Goal: Task Accomplishment & Management: Manage account settings

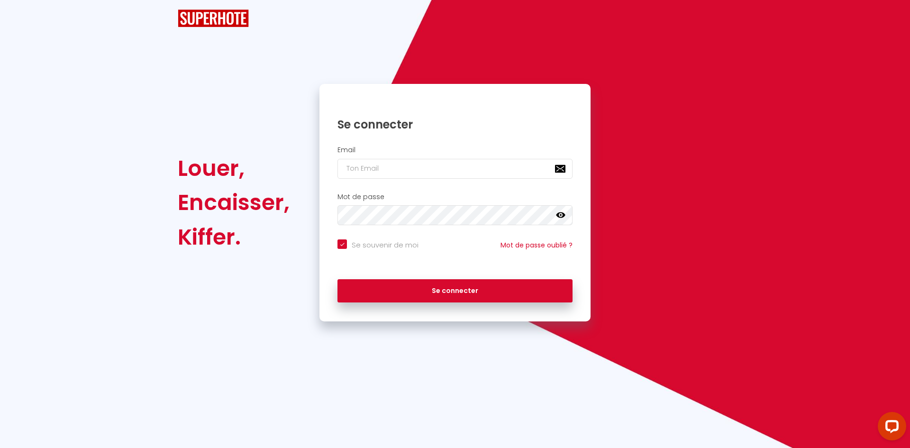
checkbox input "true"
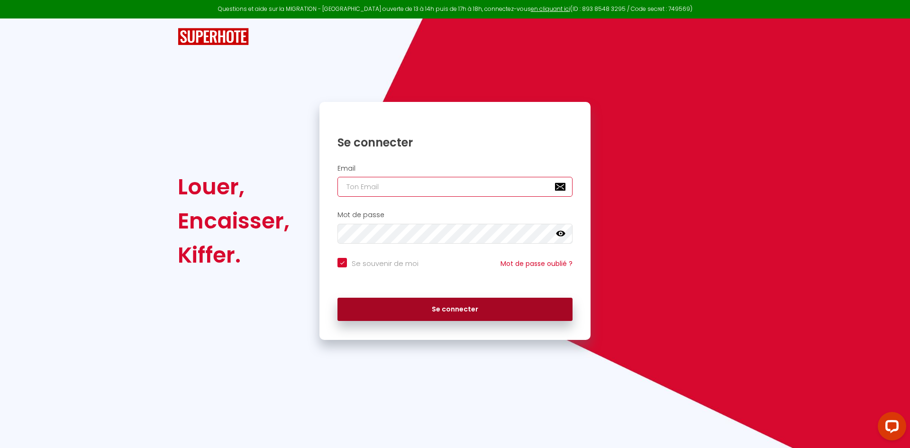
type input "[EMAIL_ADDRESS][DOMAIN_NAME]"
click at [387, 301] on button "Se connecter" at bounding box center [454, 310] width 235 height 24
checkbox input "true"
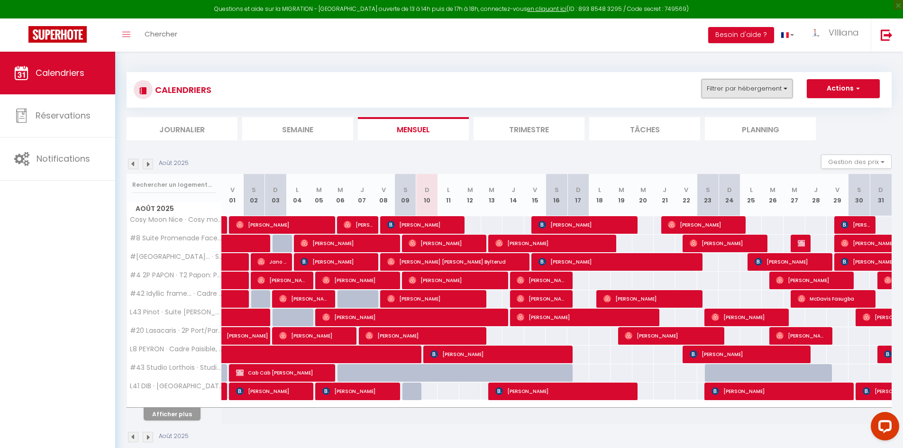
click at [752, 94] on button "Filtrer par hébergement" at bounding box center [746, 88] width 91 height 19
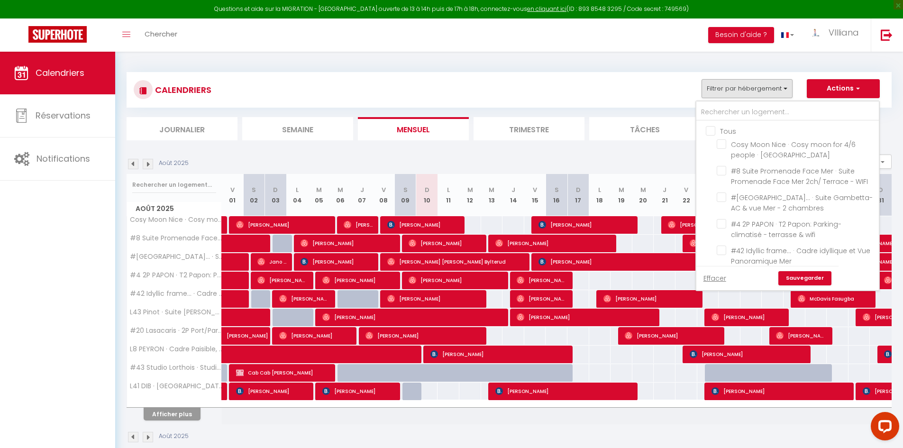
click at [711, 129] on input "Tous" at bounding box center [797, 130] width 182 height 9
checkbox input "true"
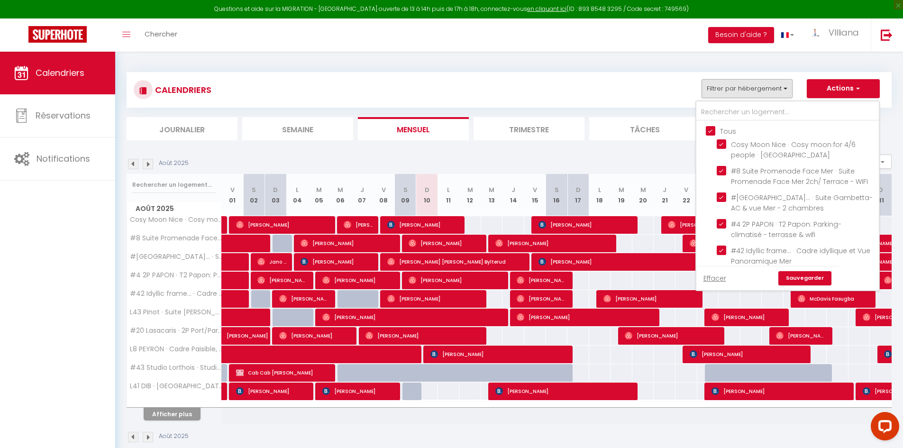
checkbox input "true"
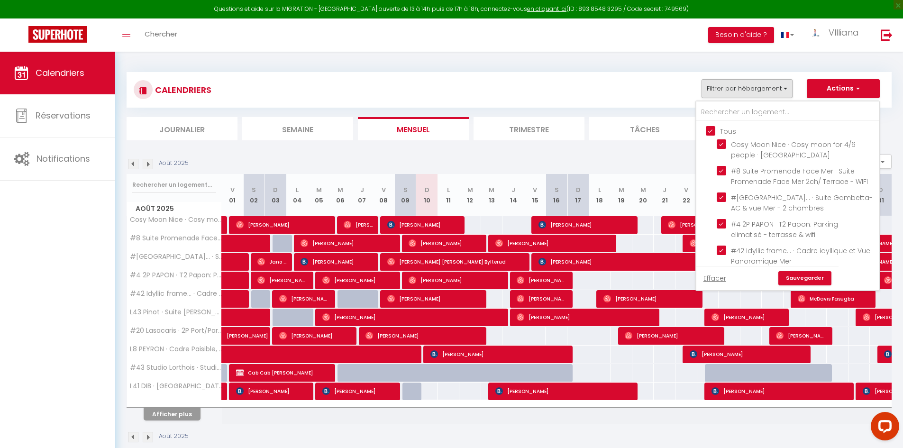
checkbox input "true"
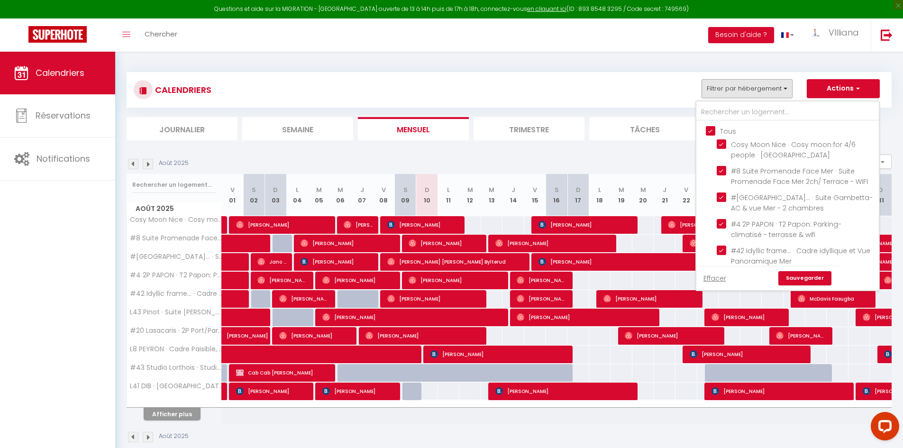
checkbox input "true"
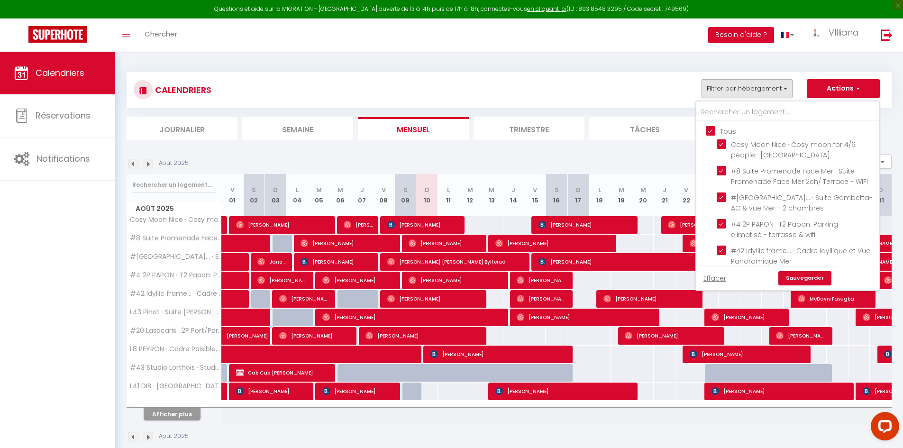
checkbox input "true"
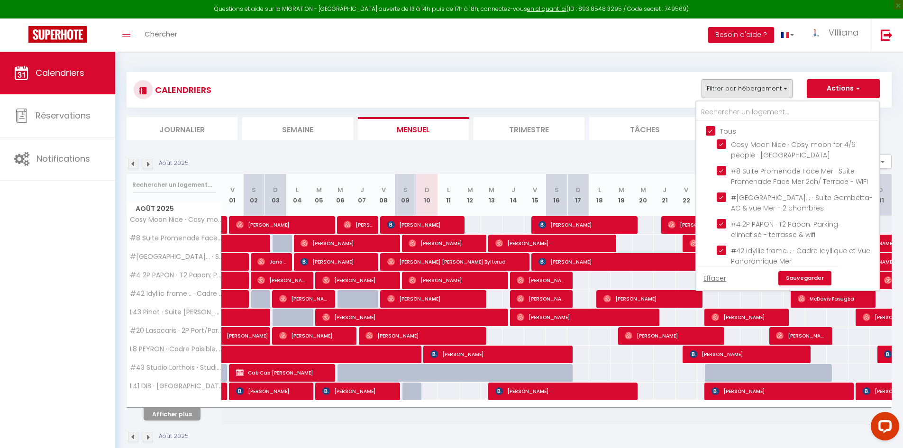
checkbox input "true"
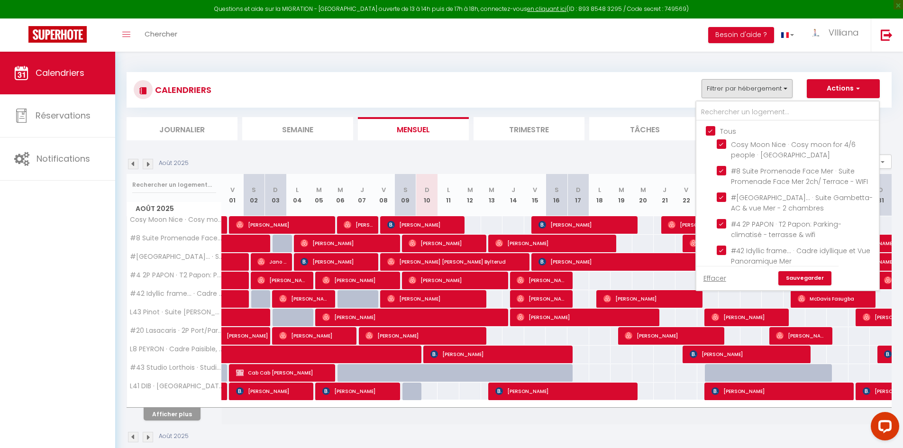
checkbox input "true"
click at [721, 144] on input "Cosy Moon Nice · Cosy moon for 4/6 people · [GEOGRAPHIC_DATA]" at bounding box center [795, 143] width 159 height 9
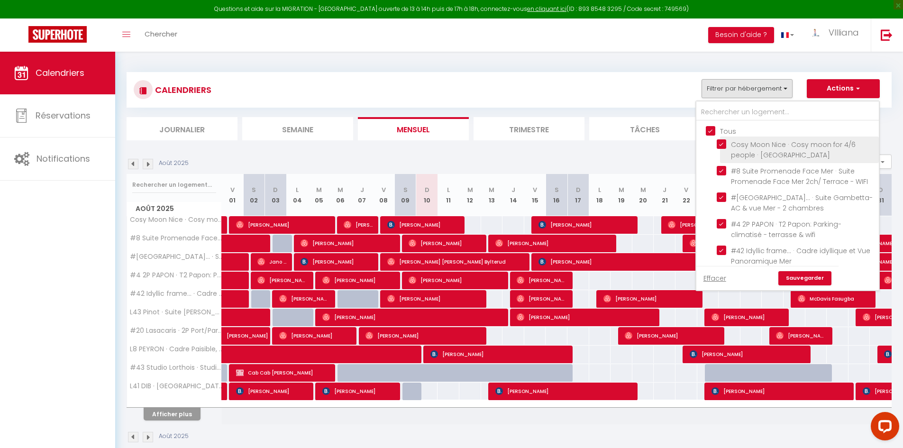
checkbox input "false"
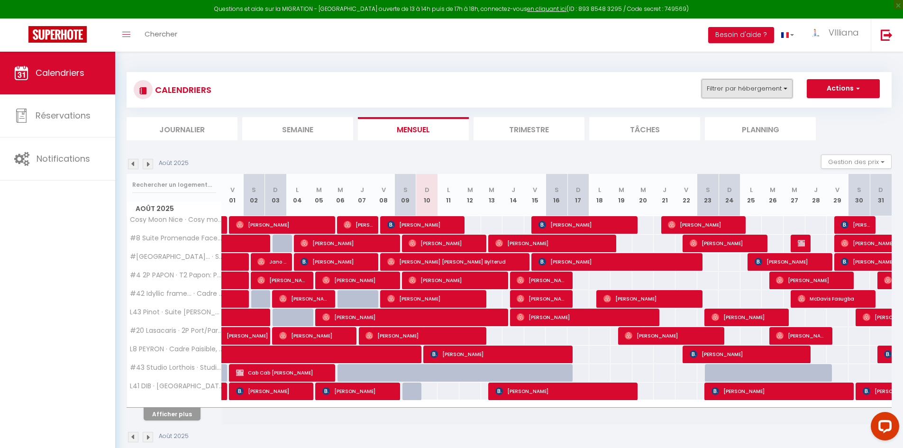
click at [745, 92] on button "Filtrer par hébergement" at bounding box center [746, 88] width 91 height 19
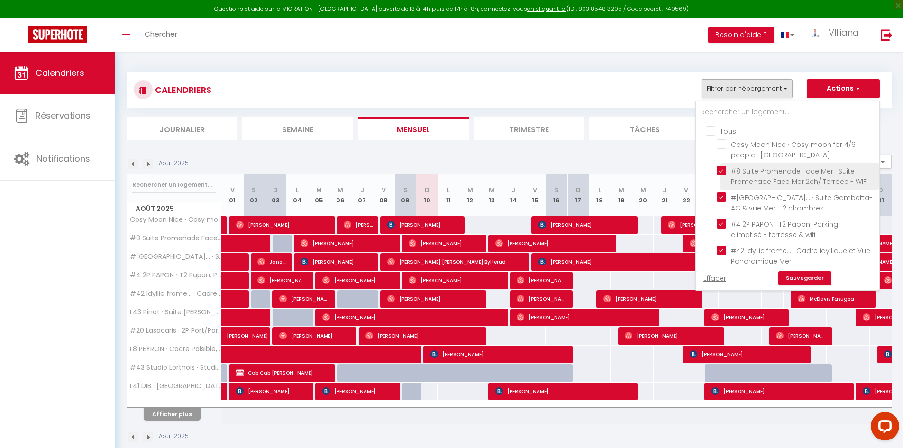
click at [721, 175] on input "#8 Suite Promenade Face Mer · Suite Promenade Face Mer 2ch/ Terrace - WIFI" at bounding box center [795, 170] width 159 height 9
checkbox input "false"
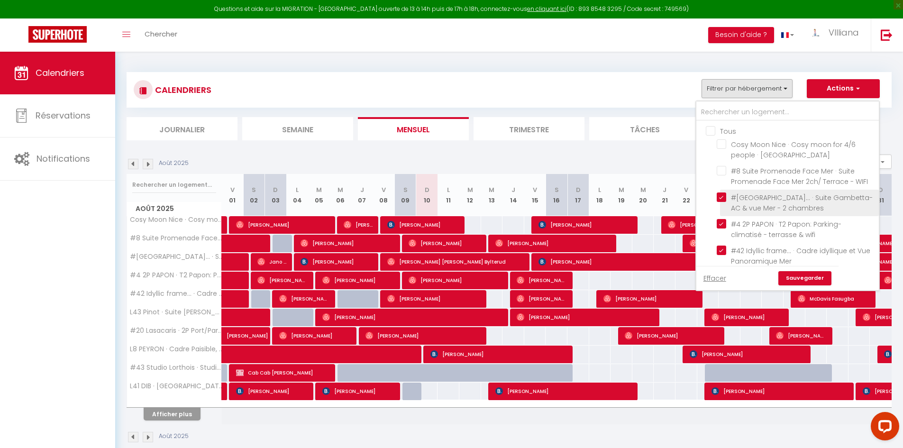
click at [722, 202] on input "#[GEOGRAPHIC_DATA]... · Suite Gambetta- AC & vue Mer - 2 chambres" at bounding box center [795, 196] width 159 height 9
checkbox input "false"
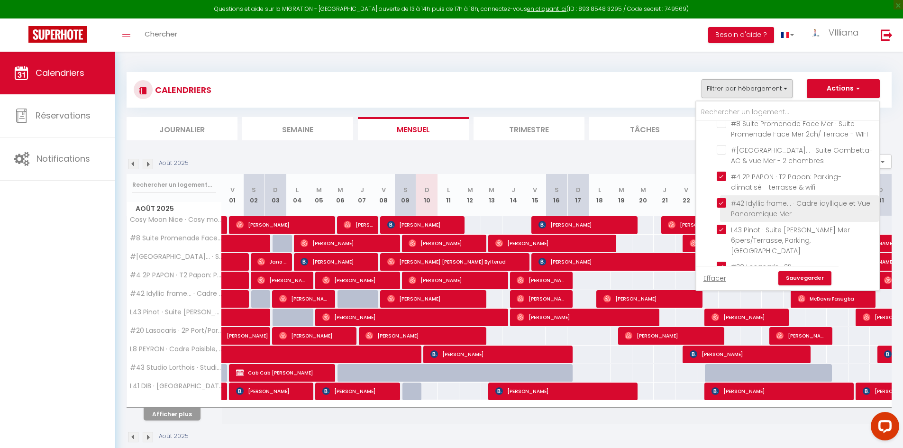
click at [726, 208] on input "#42 Idyllic frame... · Cadre idyllique et Vue Panoramique Mer" at bounding box center [795, 202] width 159 height 9
checkbox input "false"
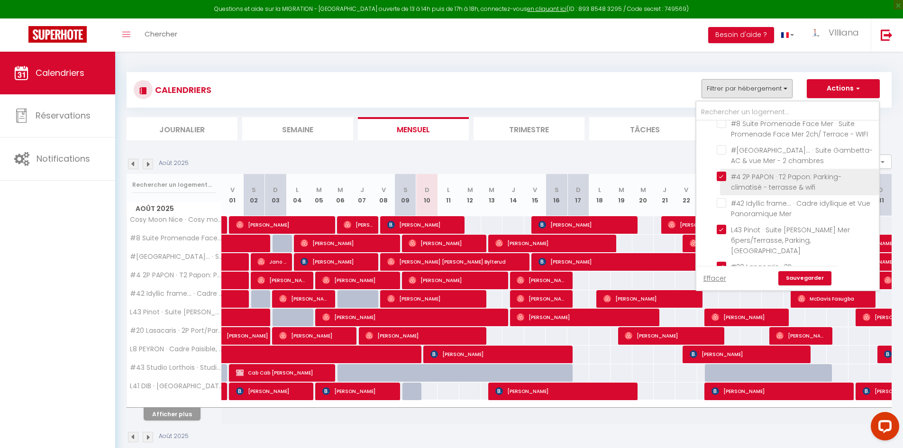
click at [724, 181] on input "#4 2P PAPON · T2 Papon: Parking- climatisé - terrasse & wifi" at bounding box center [795, 176] width 159 height 9
checkbox input "false"
click at [803, 272] on link "Sauvegarder" at bounding box center [804, 278] width 53 height 14
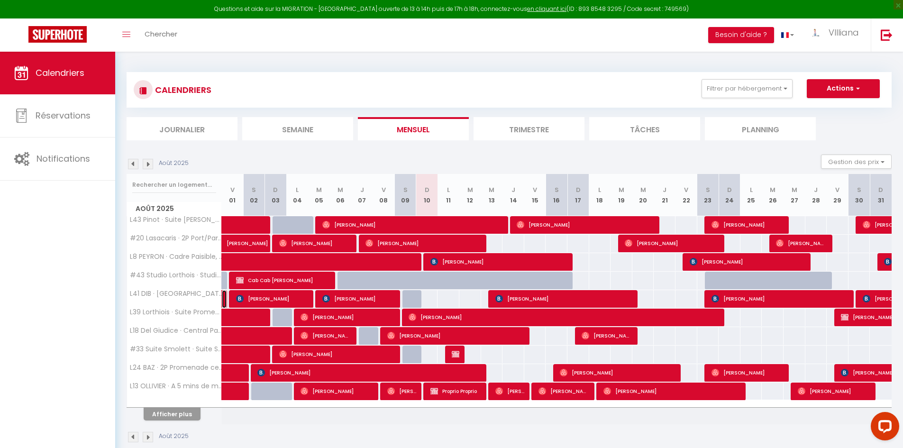
click at [222, 297] on link at bounding box center [224, 299] width 5 height 18
select select "OK"
select select "KO"
select select "0"
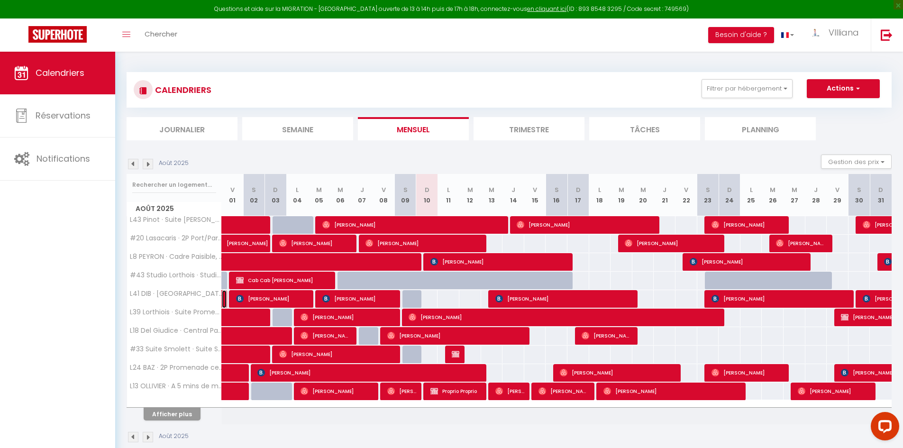
select select "1"
select select
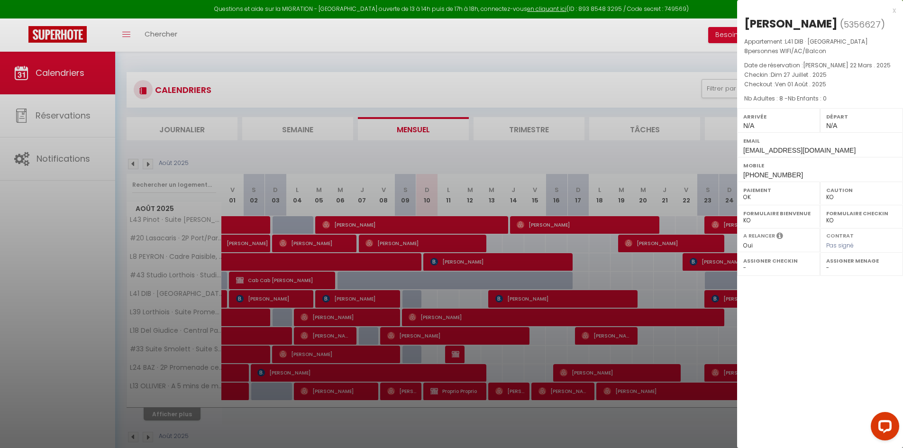
click at [543, 317] on div at bounding box center [451, 224] width 903 height 448
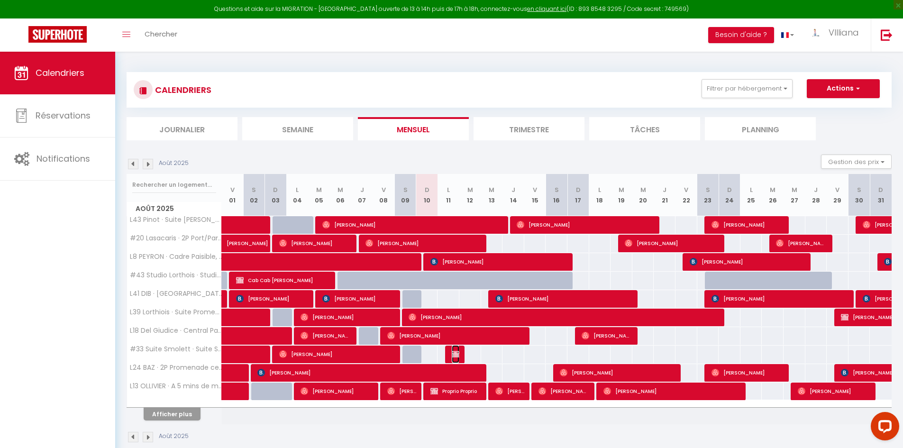
click at [457, 352] on img at bounding box center [456, 354] width 8 height 8
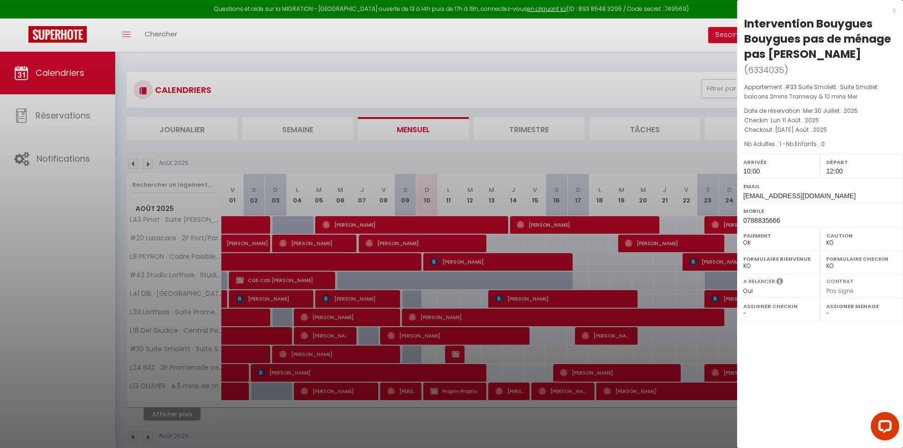
click at [533, 155] on div at bounding box center [451, 224] width 903 height 448
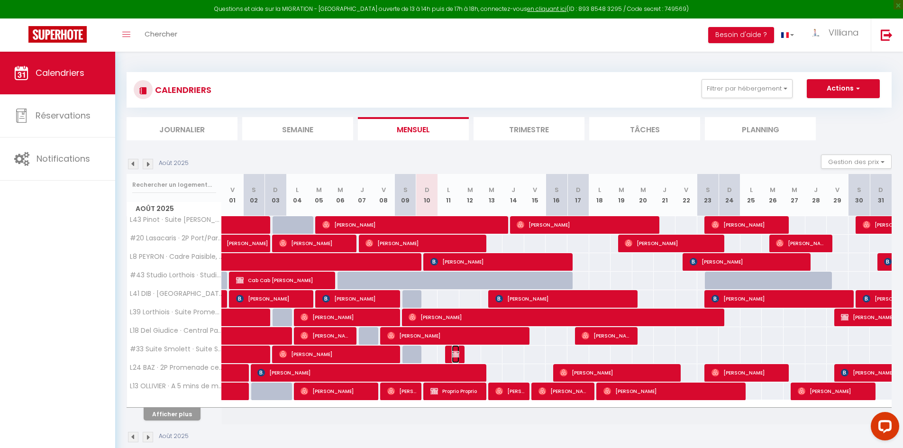
click at [455, 352] on img at bounding box center [456, 354] width 8 height 8
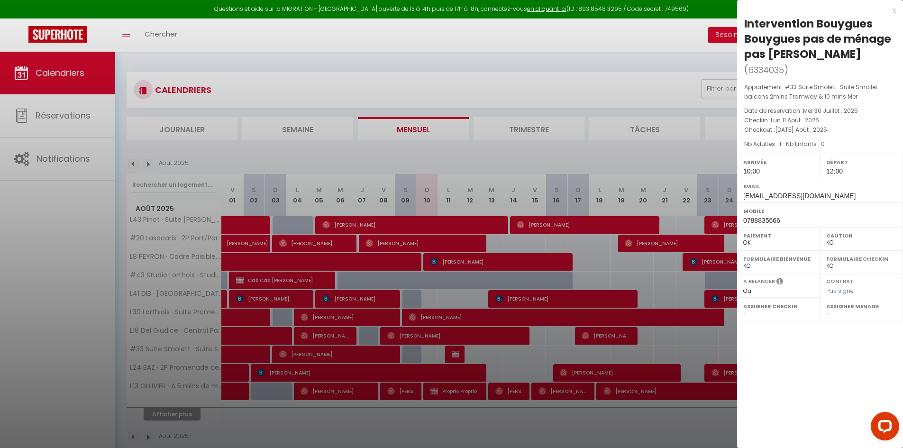
click at [244, 374] on div at bounding box center [451, 224] width 903 height 448
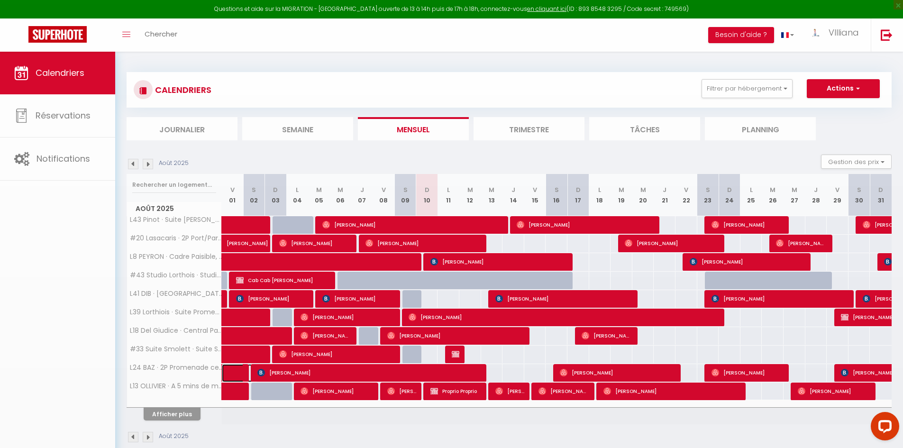
click at [244, 374] on span at bounding box center [247, 373] width 22 height 18
select select "OK"
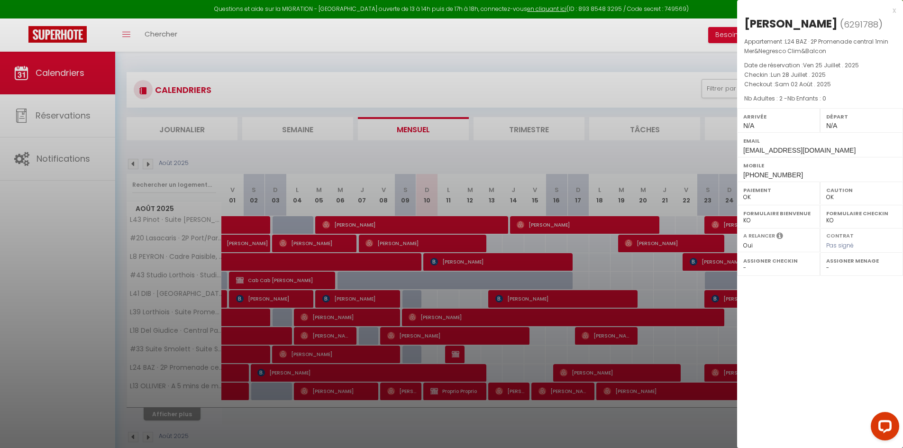
drag, startPoint x: 375, startPoint y: 421, endPoint x: 426, endPoint y: 388, distance: 60.7
click at [378, 420] on div at bounding box center [451, 224] width 903 height 448
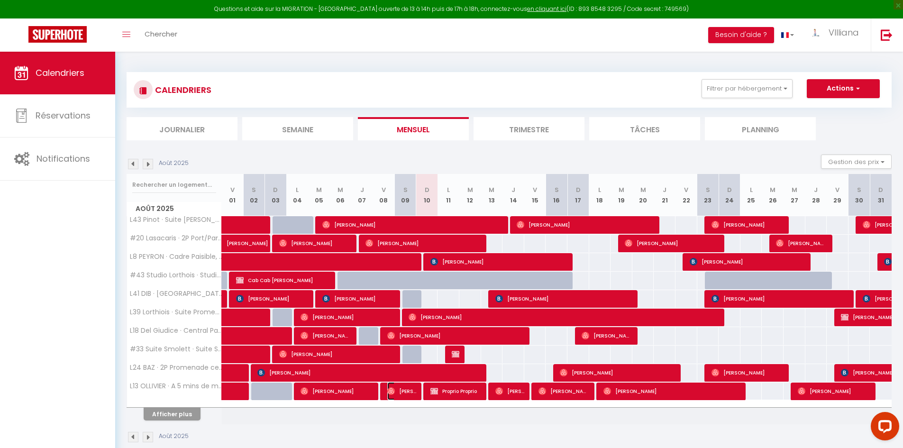
click at [411, 389] on span "[PERSON_NAME]" at bounding box center [401, 391] width 29 height 18
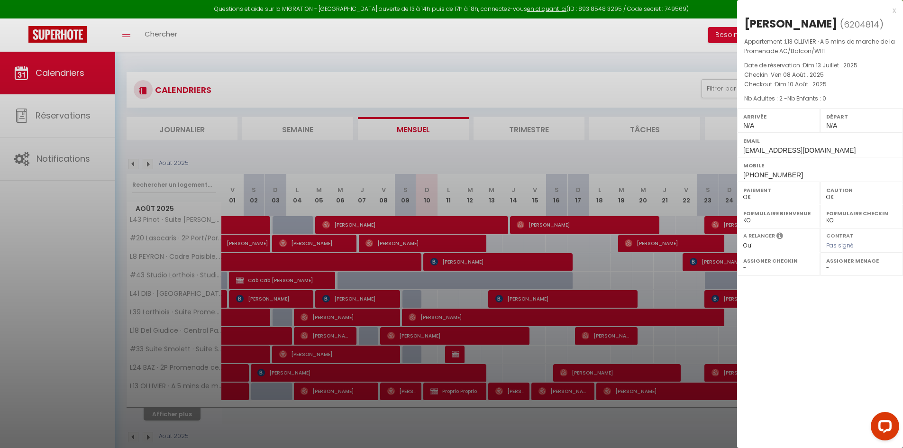
click at [432, 404] on div at bounding box center [451, 224] width 903 height 448
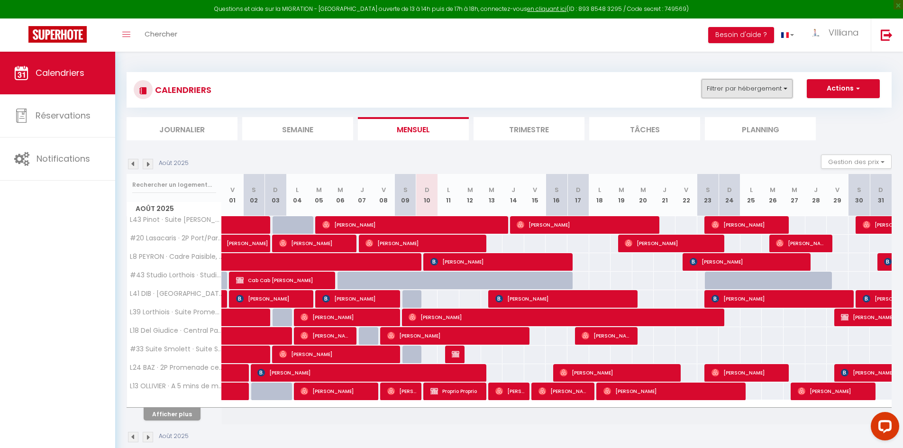
click at [765, 97] on button "Filtrer par hébergement" at bounding box center [746, 88] width 91 height 19
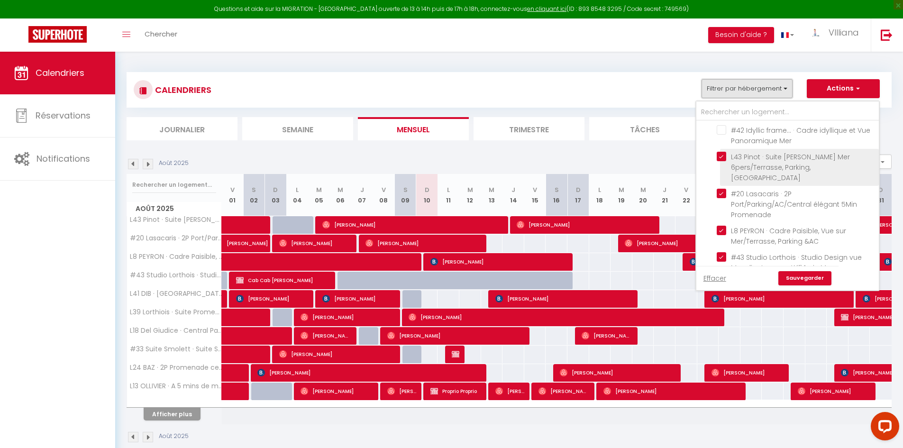
scroll to position [142, 0]
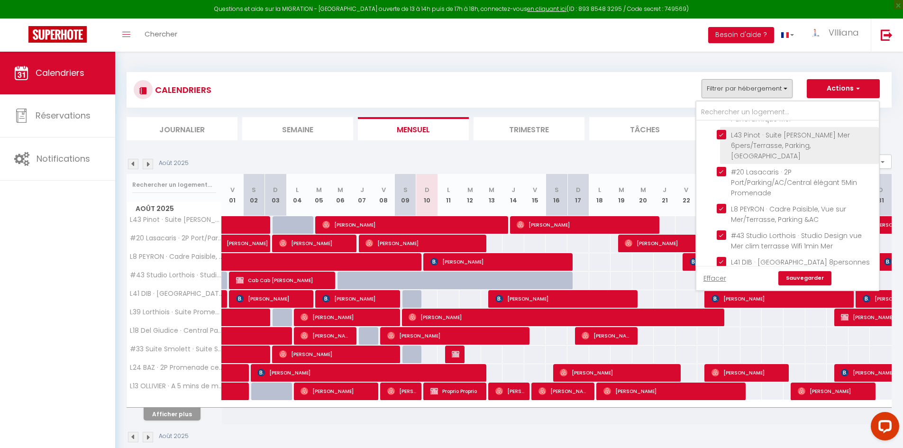
click at [723, 139] on input "L43 Pinot · Suite [PERSON_NAME] Mer 6pers/Terrasse, Parking,[GEOGRAPHIC_DATA]" at bounding box center [795, 134] width 159 height 9
checkbox input "false"
click at [716, 222] on ul "Tous Cosy Moon Nice · Cosy moon for 4/6 people · [GEOGRAPHIC_DATA] · Suite Prom…" at bounding box center [787, 445] width 182 height 932
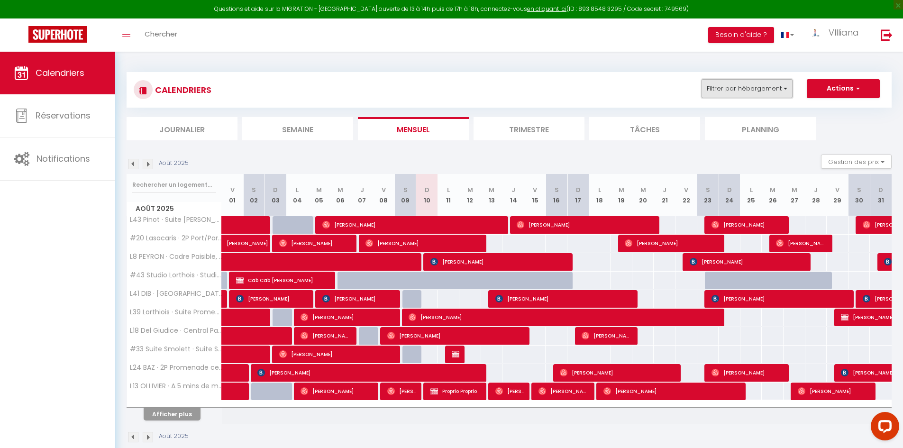
click at [757, 91] on button "Filtrer par hébergement" at bounding box center [746, 88] width 91 height 19
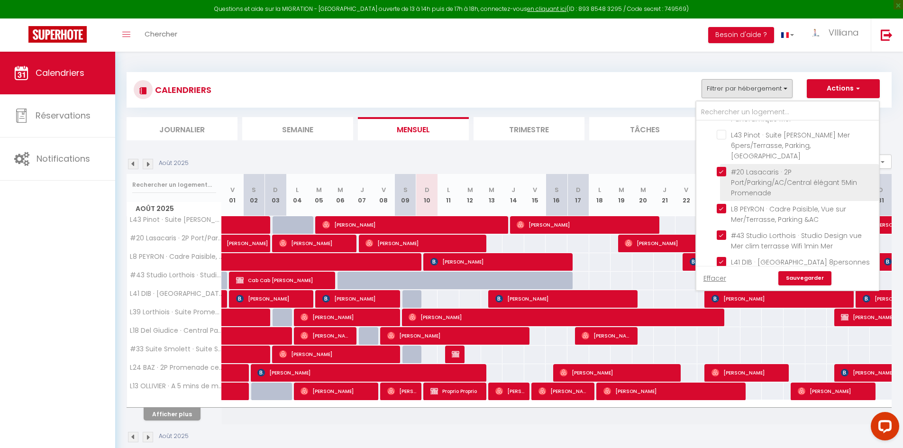
click at [720, 176] on input "#20 Lasacaris · 2P Port/Parking/AC/Central élégant 5Min Promenade" at bounding box center [795, 171] width 159 height 9
checkbox input "false"
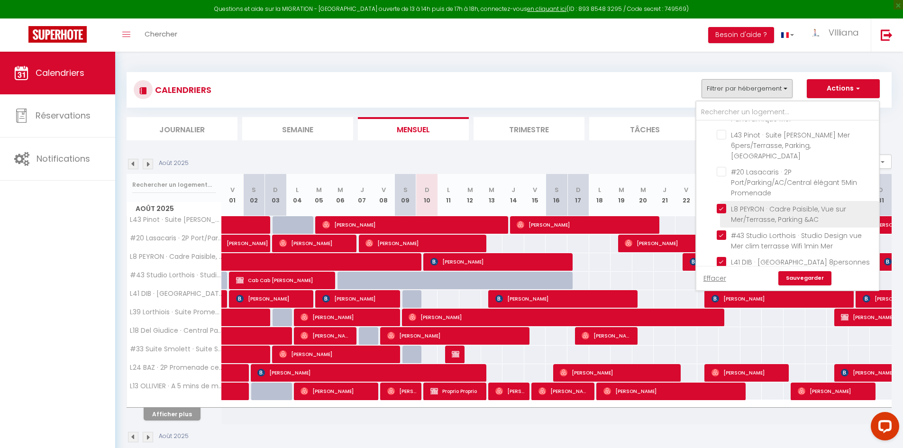
drag, startPoint x: 723, startPoint y: 259, endPoint x: 724, endPoint y: 243, distance: 15.7
click at [723, 213] on input "L8 PEYRON · Cadre Paisible, Vue sur Mer/Terrasse, Parking &AC" at bounding box center [795, 208] width 159 height 9
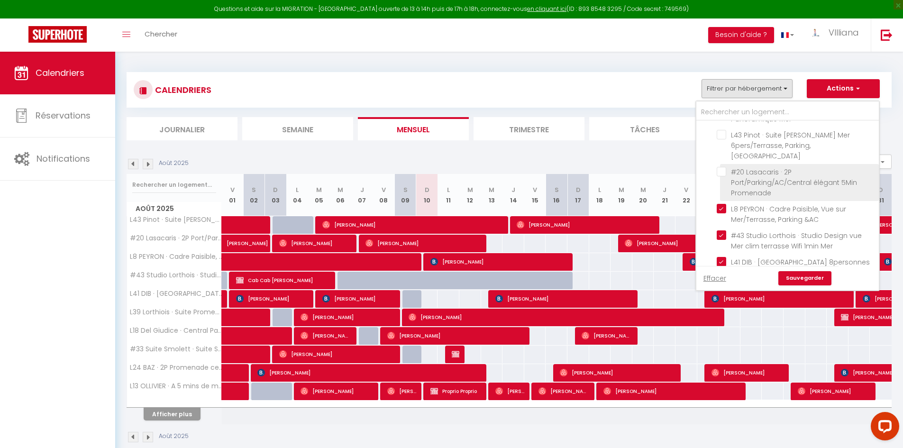
checkbox input "false"
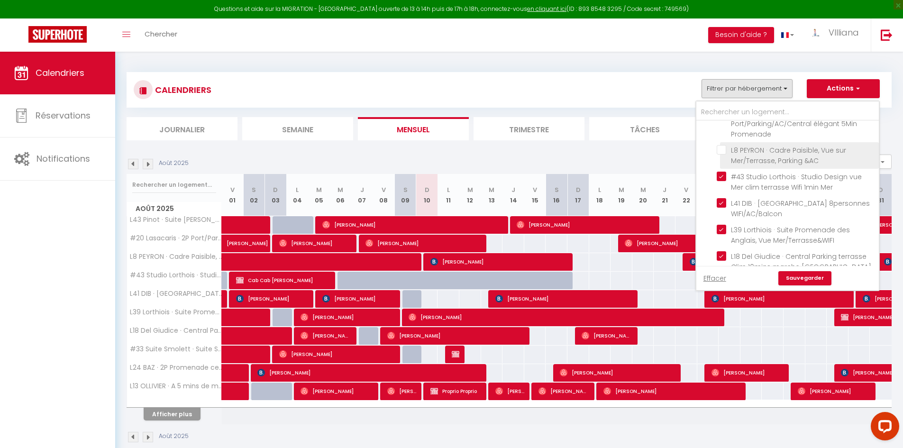
scroll to position [237, 0]
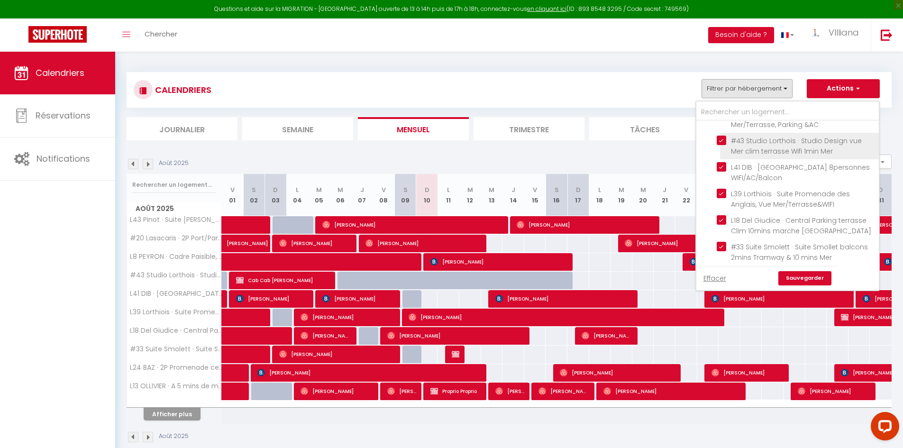
click at [724, 145] on input "#43 Studio Lorthois · Studio Design vue Mer clim terrasse Wifi 1min Mer" at bounding box center [795, 140] width 159 height 9
checkbox input "false"
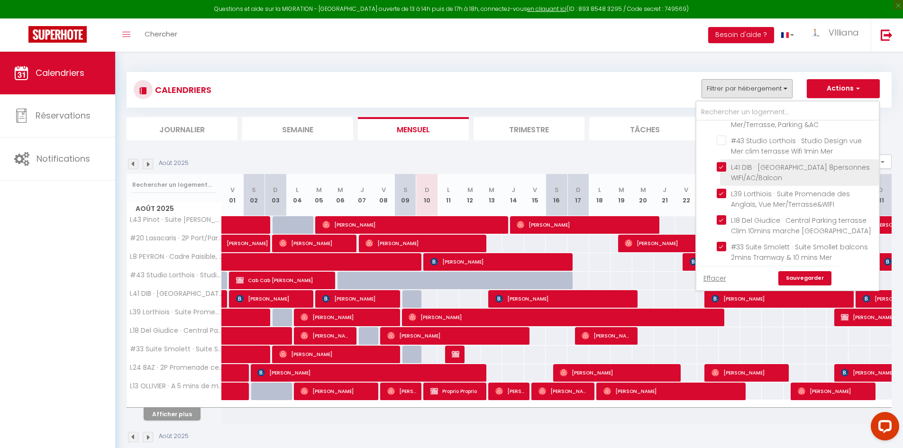
click at [724, 172] on input "L41 DIB · [GEOGRAPHIC_DATA] 8personnes WIFI/AC/Balcon" at bounding box center [795, 166] width 159 height 9
checkbox input "false"
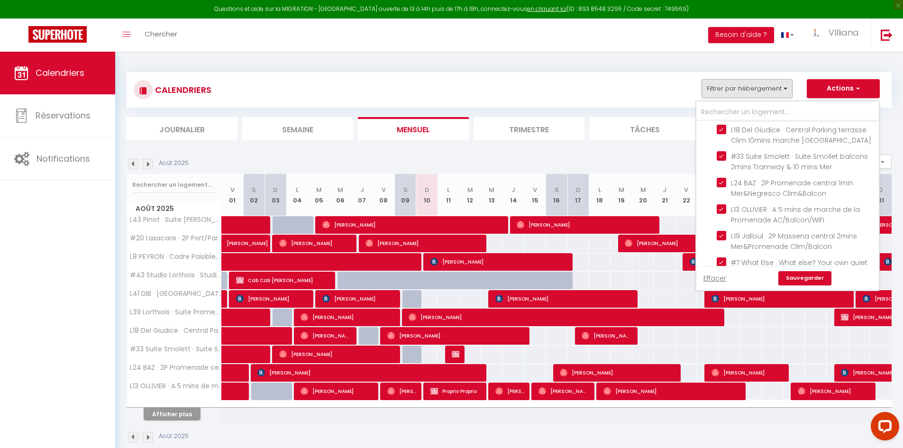
scroll to position [332, 0]
click at [721, 103] on input "L39 Lorthiois · Suite Promenade des Anglais, Vue Mer/Terrasse&WIFI" at bounding box center [795, 98] width 159 height 9
checkbox input "false"
click at [720, 130] on input "L18 Del Giudice · Central Parking terrasse Clim 10mins marche [GEOGRAPHIC_DATA]" at bounding box center [795, 124] width 159 height 9
checkbox input "false"
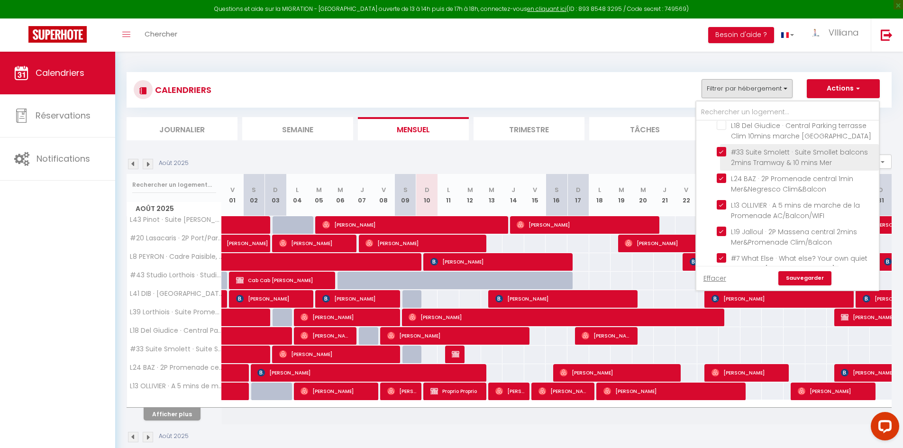
click at [721, 156] on input "#33 Suite Smolett · Suite Smollet balcons 2mins Tramway & 10 mins Mer" at bounding box center [795, 151] width 159 height 9
checkbox input "false"
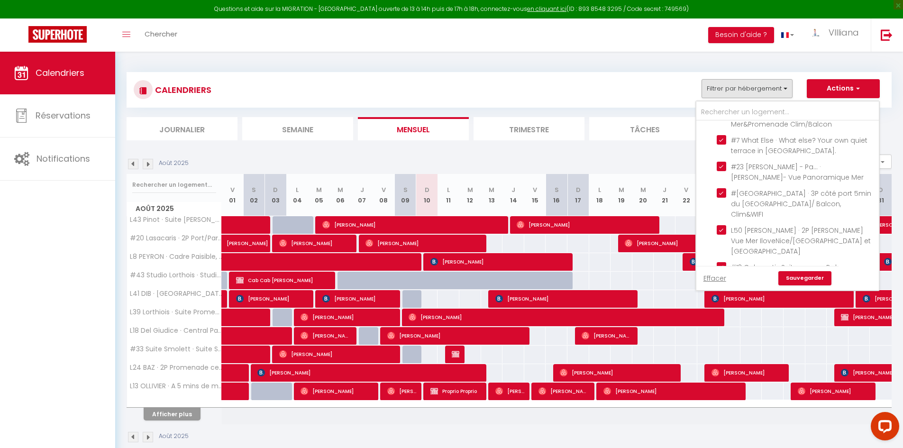
scroll to position [426, 0]
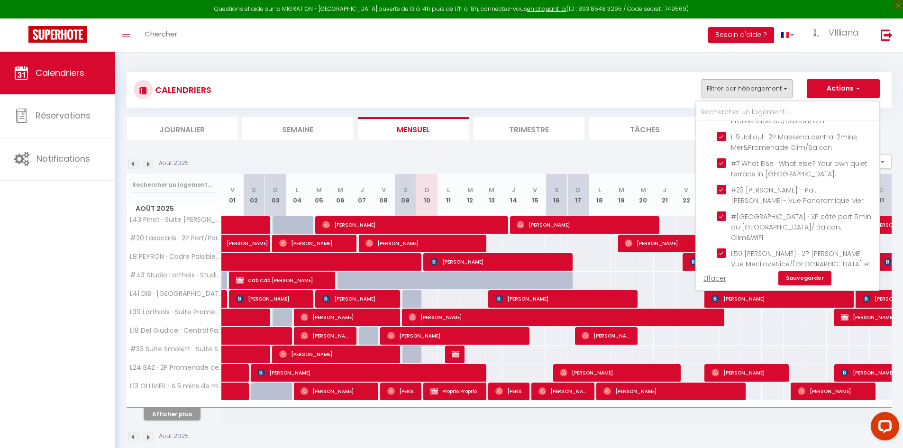
click at [723, 88] on input "L24 BAZ · 2P Promenade central 1min Mer&Negresco Clim&Balcon" at bounding box center [795, 83] width 159 height 9
checkbox input "false"
click at [716, 234] on ul "Tous Cosy Moon Nice · Cosy moon for 4/6 people · [GEOGRAPHIC_DATA] · Suite Prom…" at bounding box center [787, 160] width 182 height 932
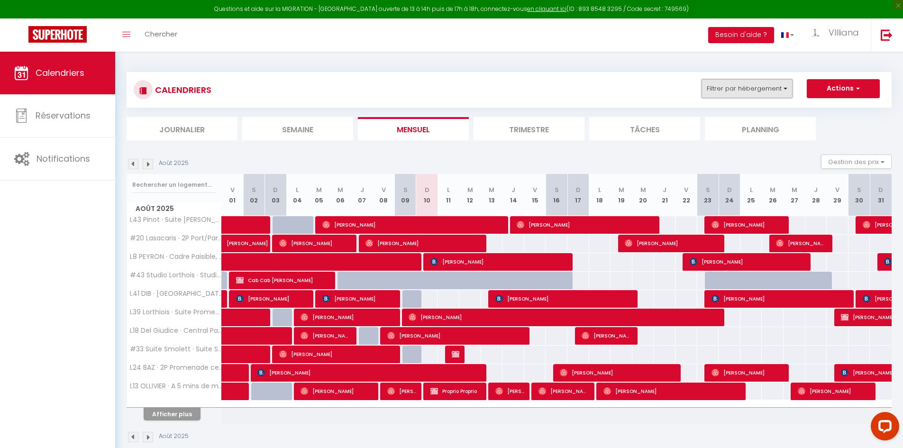
click at [761, 91] on button "Filtrer par hébergement" at bounding box center [746, 88] width 91 height 19
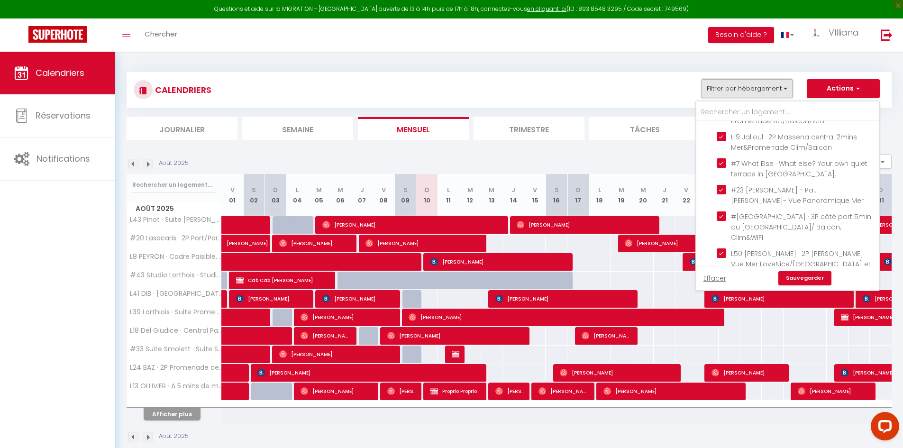
scroll to position [447, 0]
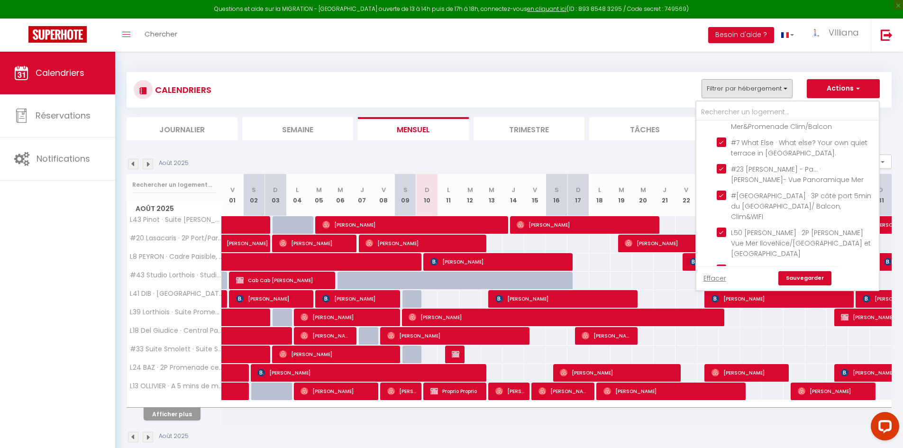
click at [720, 94] on input "L13 OLLIVIER · A 5 mins de marche de la Promenade AC/Balcon/WIFI" at bounding box center [795, 88] width 159 height 9
checkbox input "false"
drag, startPoint x: 807, startPoint y: 276, endPoint x: 801, endPoint y: 284, distance: 9.5
click at [802, 281] on link "Sauvegarder" at bounding box center [804, 278] width 53 height 14
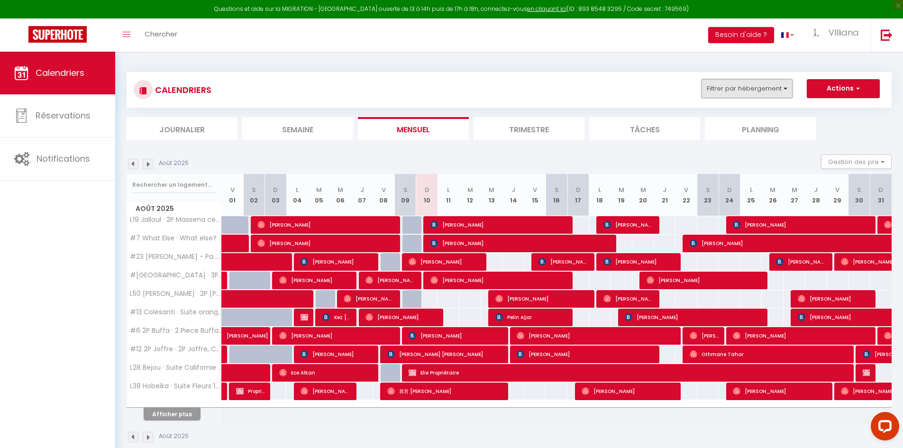
click at [728, 81] on button "Filtrer par hébergement" at bounding box center [746, 88] width 91 height 19
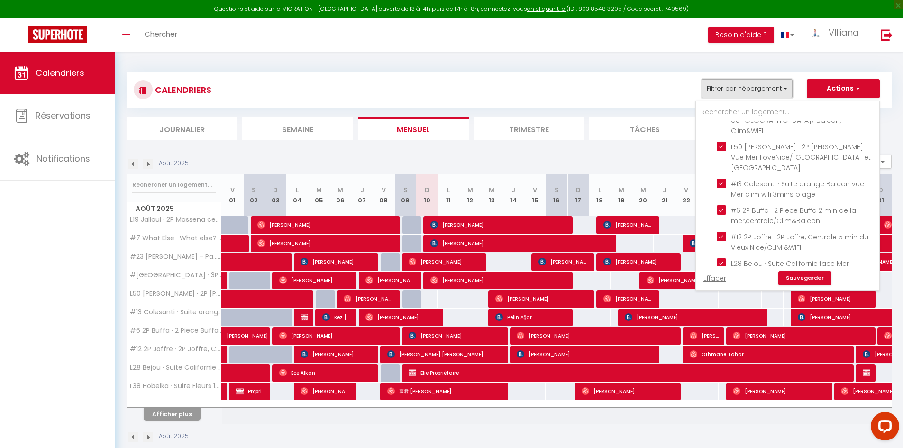
scroll to position [569, 0]
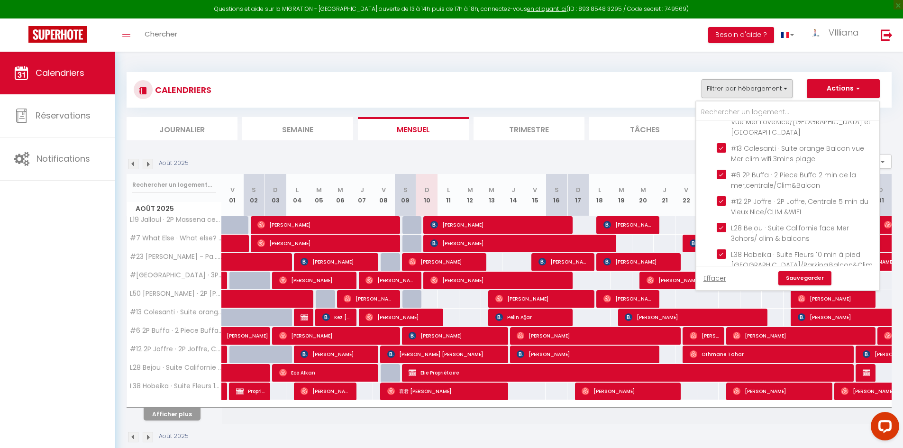
checkbox input "false"
click at [719, 26] on input "#7 What Else · What else? Your own quiet terrace in [GEOGRAPHIC_DATA]." at bounding box center [795, 20] width 159 height 9
checkbox input "false"
click at [720, 66] on li "#23 [PERSON_NAME] - Pa... · [PERSON_NAME]- Vue Panoramique Mer" at bounding box center [799, 53] width 159 height 27
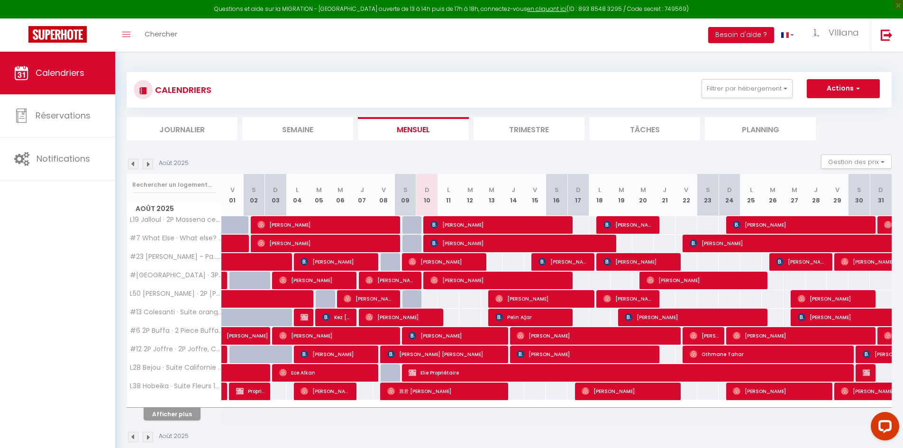
click at [734, 99] on div "CALENDRIERS Filtrer par hébergement Tous Cosy Moon Nice · Cosy moon for 4/6 peo…" at bounding box center [509, 89] width 751 height 21
click at [732, 92] on button "Filtrer par hébergement" at bounding box center [746, 88] width 91 height 19
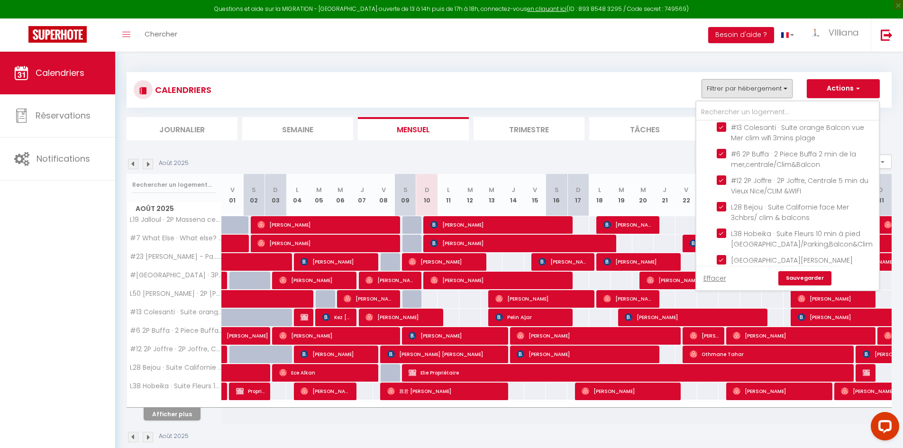
click at [719, 31] on input "#23 [PERSON_NAME] - Pa... · [PERSON_NAME]- Vue Panoramique Mer" at bounding box center [795, 26] width 159 height 9
checkbox input "false"
click at [721, 58] on input "#[GEOGRAPHIC_DATA] · 3P côté port 5min du [GEOGRAPHIC_DATA]/ Balcon, Clim&WIFI" at bounding box center [795, 52] width 159 height 9
checkbox input "false"
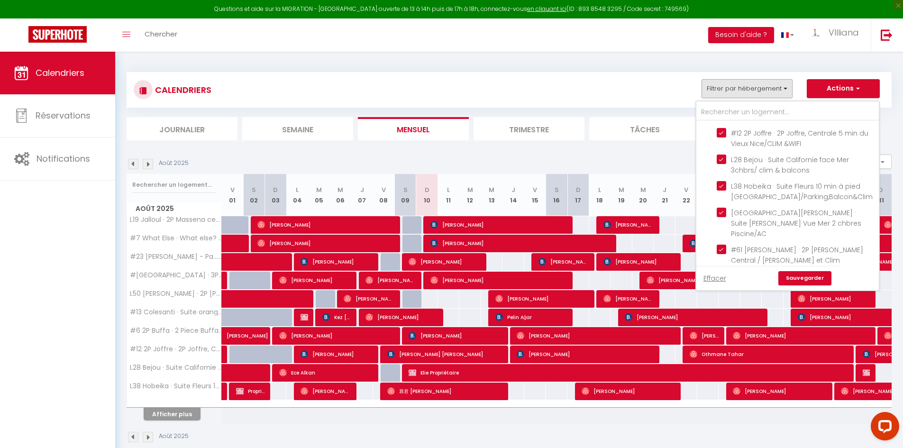
click at [720, 47] on input "L50 [PERSON_NAME] · 2P [PERSON_NAME] Vue Mer IloveNice/[GEOGRAPHIC_DATA] et [GE…" at bounding box center [795, 42] width 159 height 9
checkbox input "false"
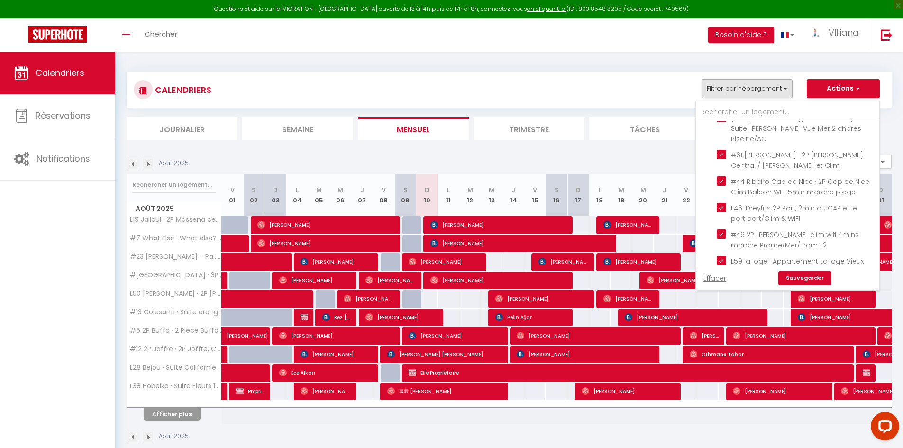
checkbox input "false"
click at [723, 16] on input "#6 2P Buffa · 2 Piece Buffa 2 min de la mer,centrale/Clim&Balcon" at bounding box center [795, 11] width 159 height 9
checkbox input "false"
click at [719, 43] on input "#12 2P Joffre · 2P Joffre, Centrale 5 min du Vieux Nice/CLIM &WIFI" at bounding box center [795, 37] width 159 height 9
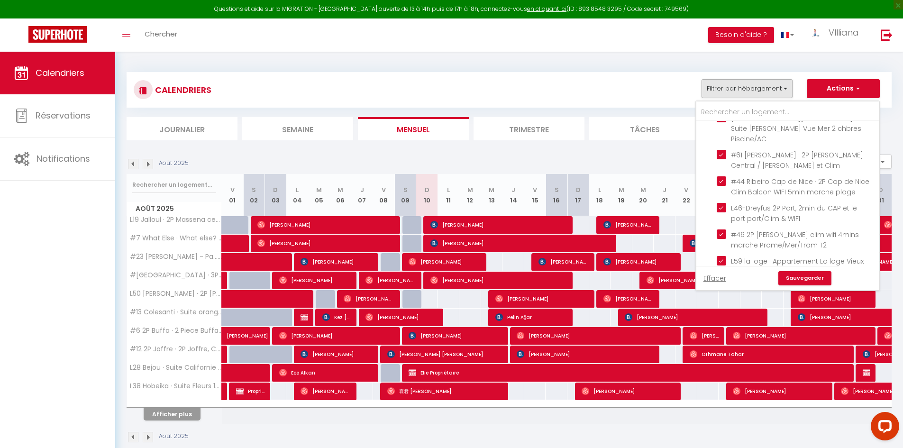
checkbox input "false"
click at [787, 280] on link "Sauvegarder" at bounding box center [804, 278] width 53 height 14
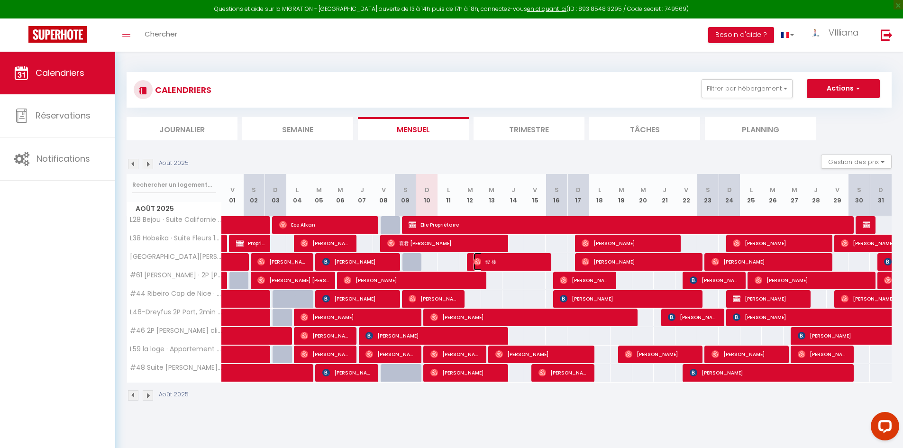
click at [513, 259] on span "骏 楼" at bounding box center [509, 262] width 72 height 18
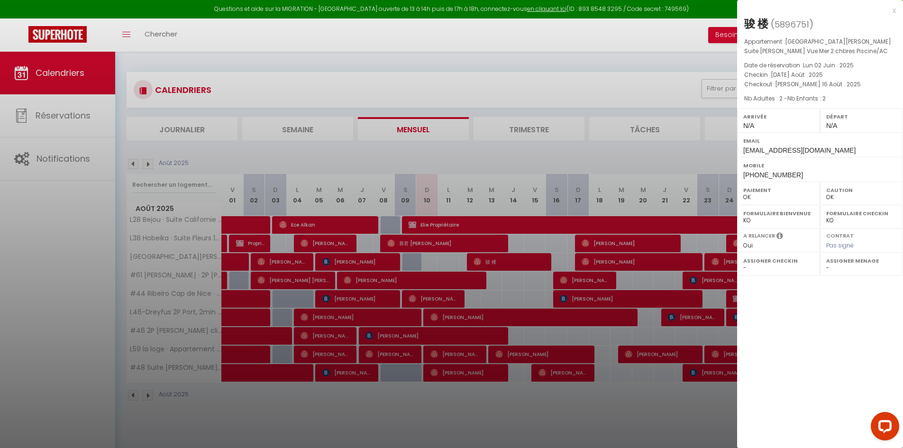
click at [510, 271] on div at bounding box center [451, 224] width 903 height 448
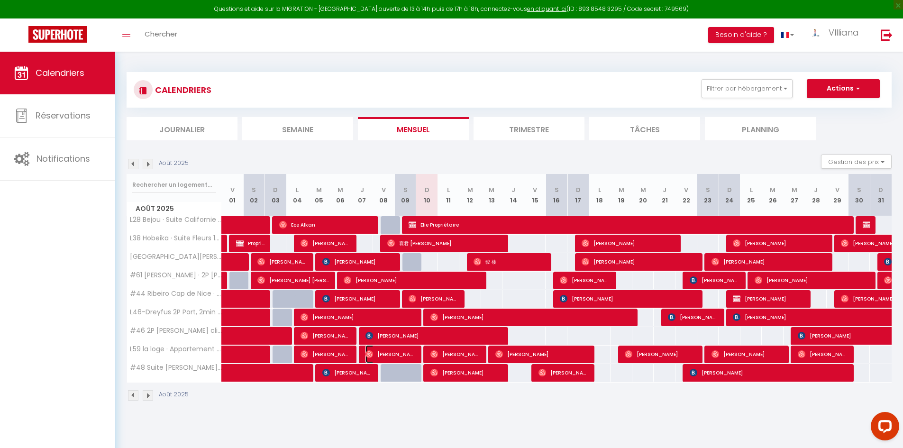
click at [397, 358] on span "[PERSON_NAME]" at bounding box center [390, 354] width 51 height 18
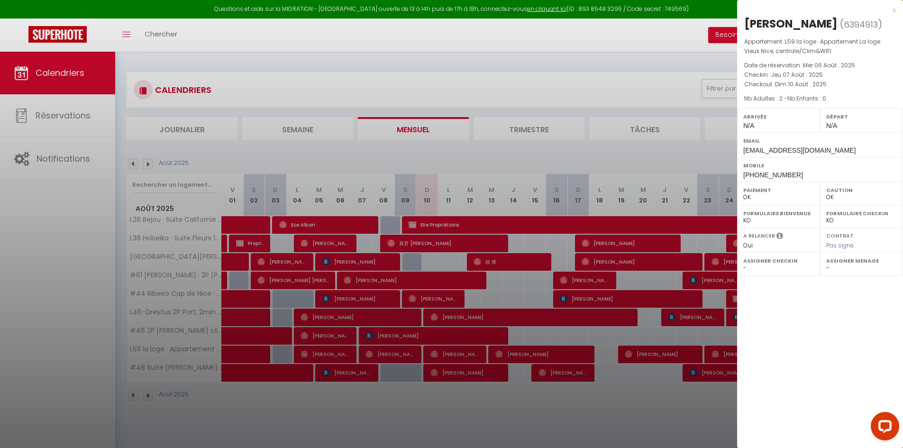
click at [442, 409] on div at bounding box center [451, 224] width 903 height 448
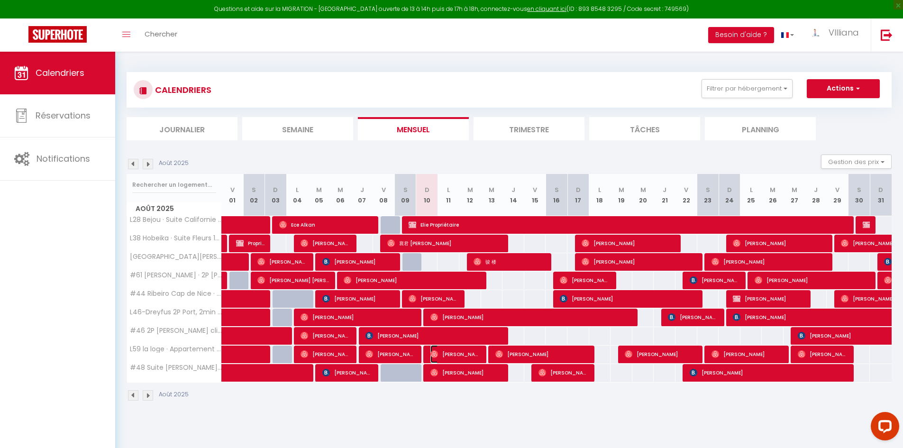
click at [449, 356] on span "[PERSON_NAME]" at bounding box center [455, 354] width 51 height 18
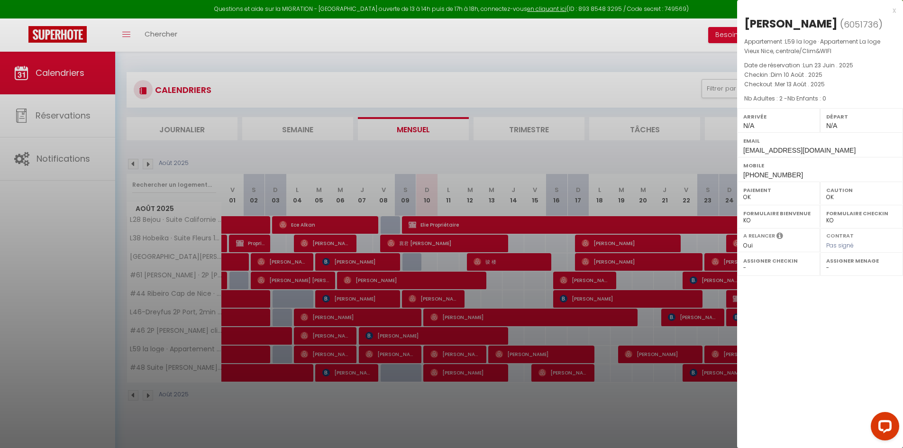
click at [489, 401] on div at bounding box center [451, 224] width 903 height 448
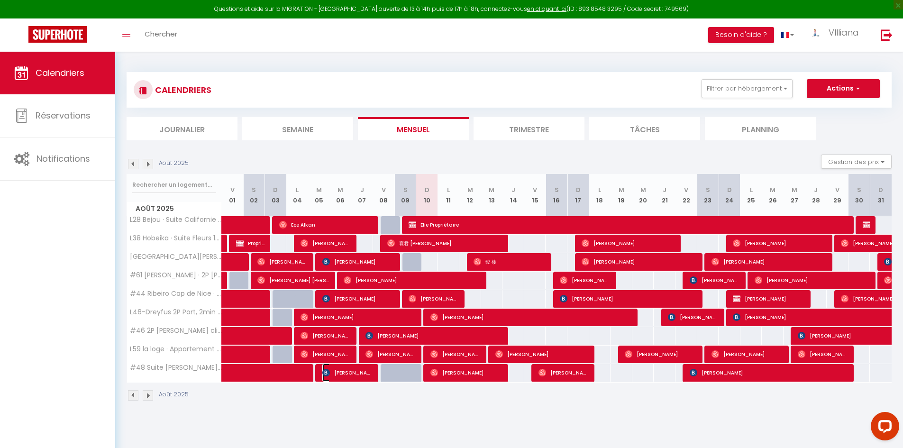
click at [364, 377] on span "[PERSON_NAME]" at bounding box center [347, 372] width 51 height 18
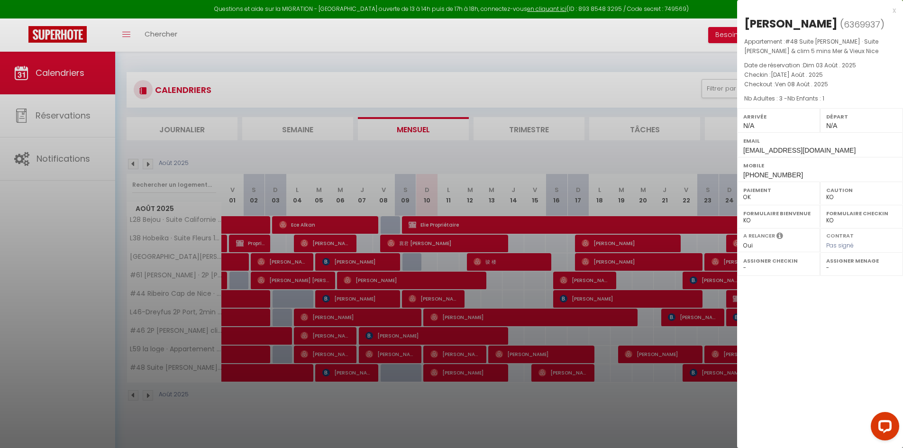
click at [388, 393] on div at bounding box center [451, 224] width 903 height 448
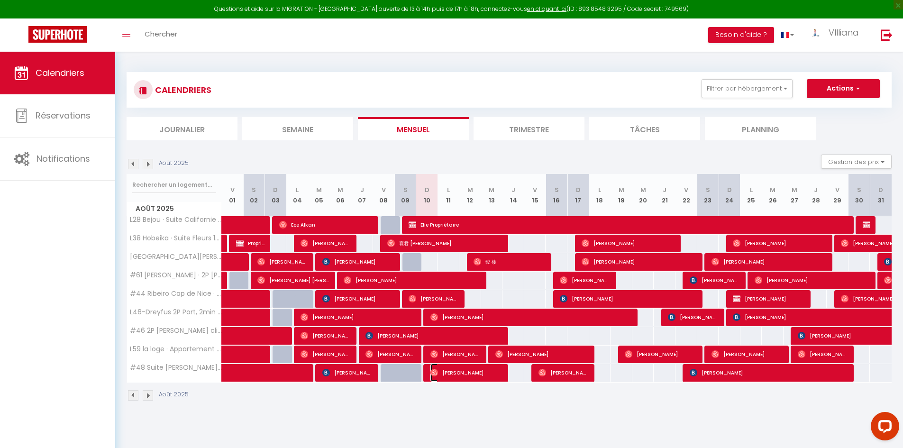
click at [475, 374] on span "[PERSON_NAME]" at bounding box center [466, 372] width 72 height 18
select select "OK"
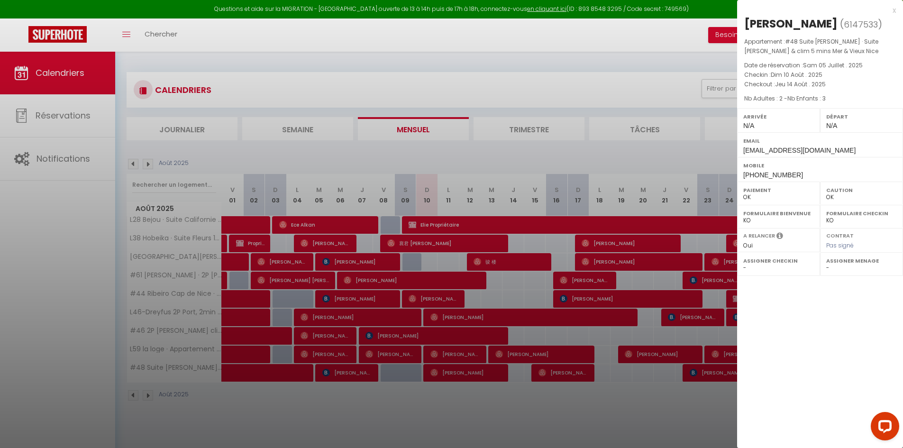
drag, startPoint x: 462, startPoint y: 402, endPoint x: 402, endPoint y: 373, distance: 66.8
click at [462, 402] on div at bounding box center [451, 224] width 903 height 448
